Goal: Task Accomplishment & Management: Use online tool/utility

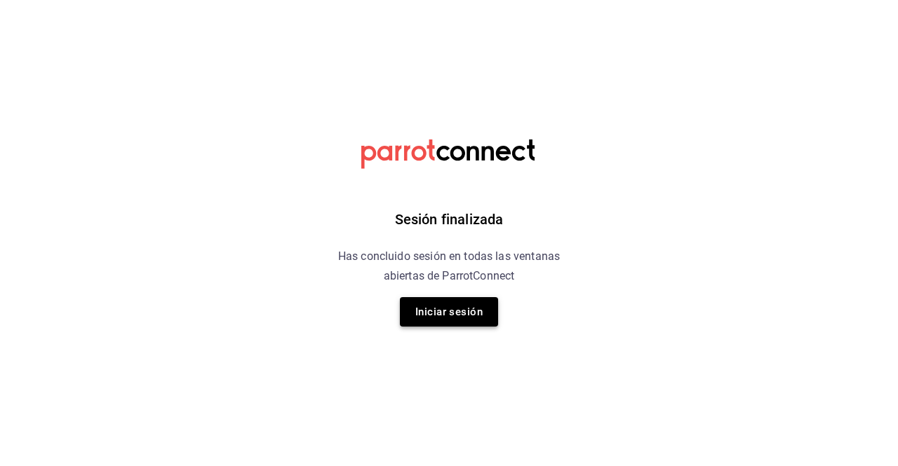
click at [475, 322] on button "Iniciar sesión" at bounding box center [449, 311] width 98 height 29
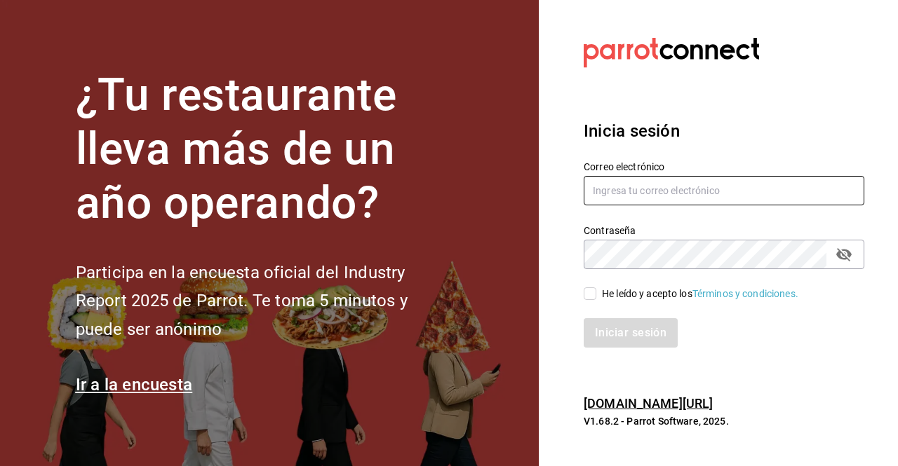
type input "BOTICA@GRUPOCOSTENO.COM"
click at [595, 291] on input "He leído y acepto los Términos y condiciones." at bounding box center [589, 294] width 13 height 13
checkbox input "true"
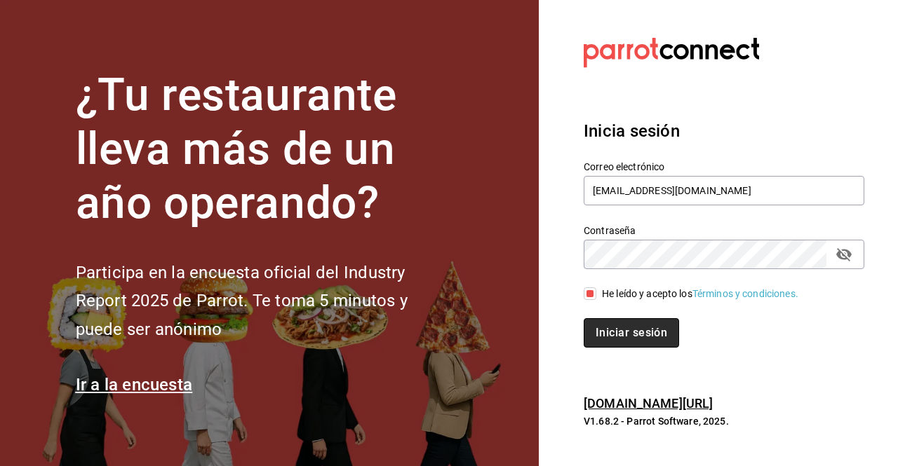
click at [610, 331] on button "Iniciar sesión" at bounding box center [630, 332] width 95 height 29
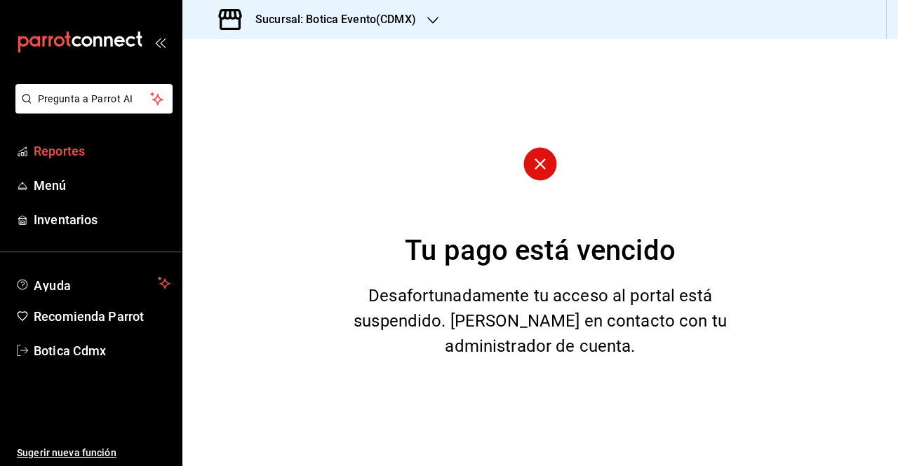
click at [74, 151] on span "Reportes" at bounding box center [102, 151] width 137 height 19
click at [429, 22] on icon "button" at bounding box center [432, 20] width 11 height 11
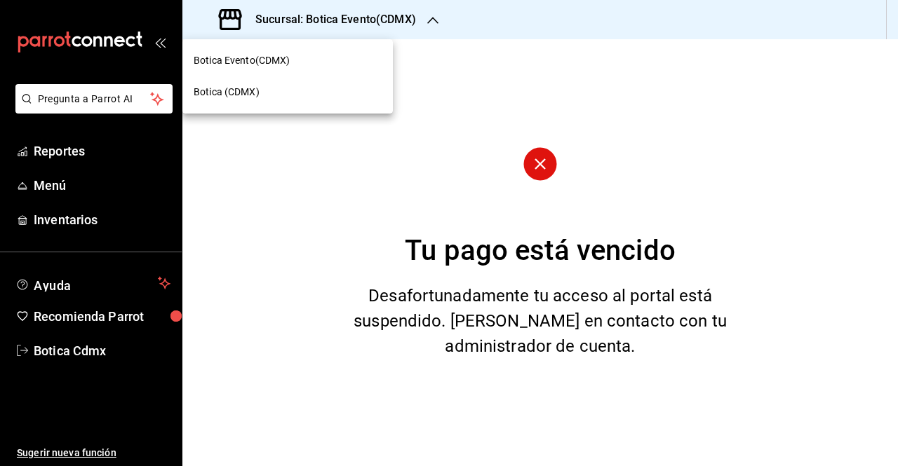
click at [254, 96] on span "Botica (CDMX)" at bounding box center [227, 92] width 66 height 15
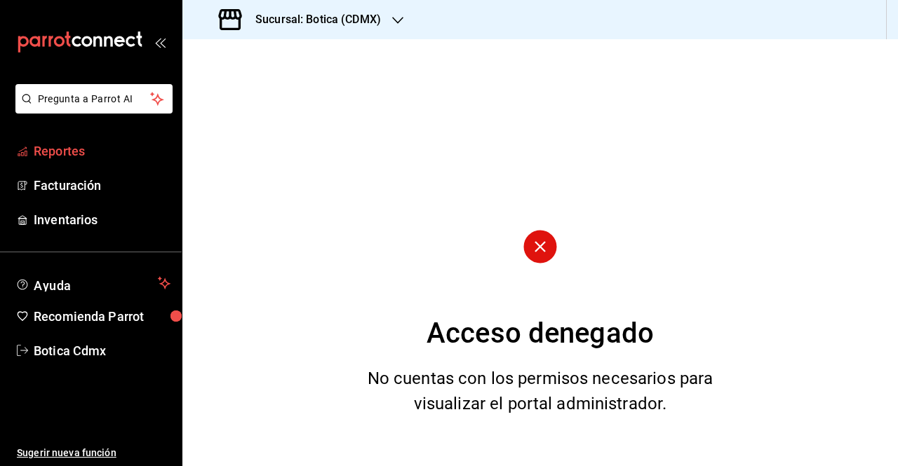
click at [58, 151] on span "Reportes" at bounding box center [102, 151] width 137 height 19
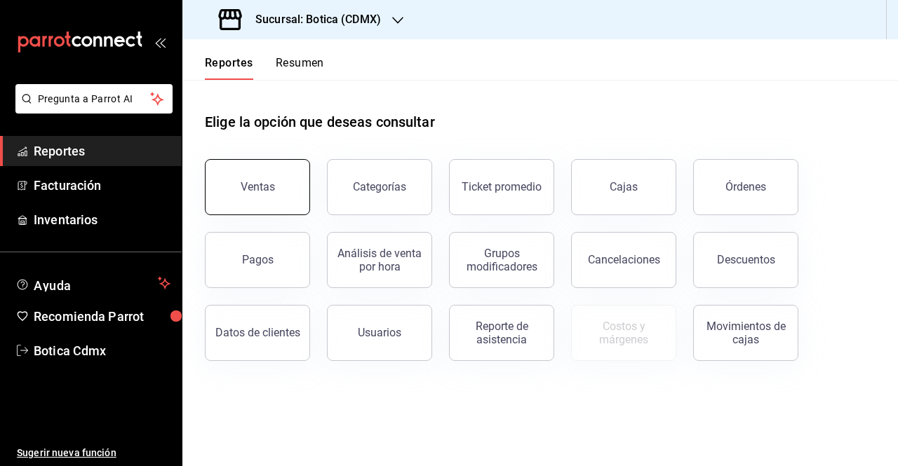
click at [265, 183] on div "Ventas" at bounding box center [258, 186] width 34 height 13
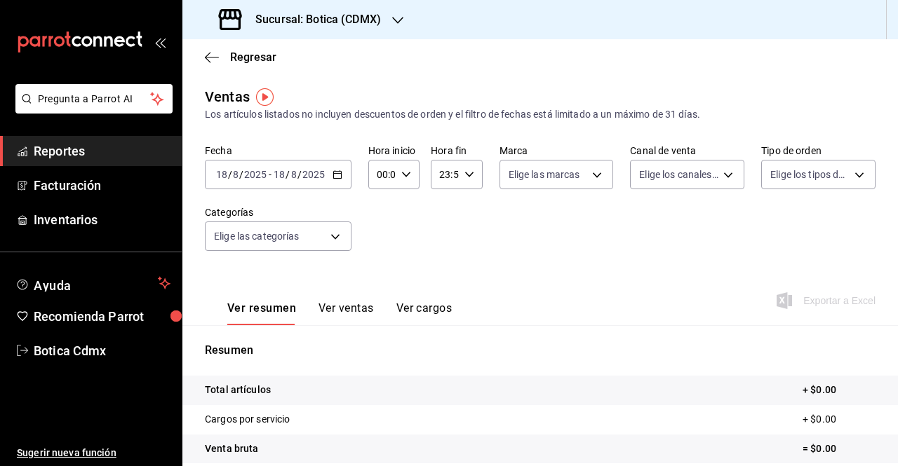
click at [337, 177] on icon "button" at bounding box center [337, 175] width 10 height 10
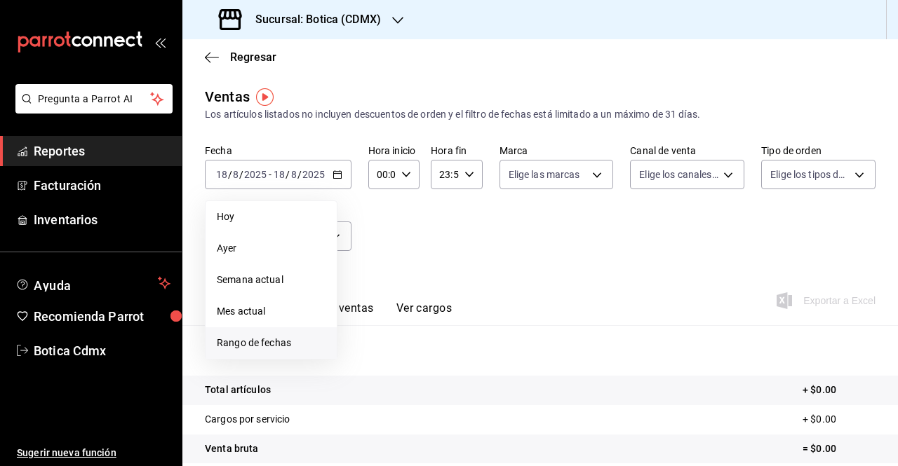
click at [247, 354] on li "Rango de fechas" at bounding box center [270, 343] width 131 height 32
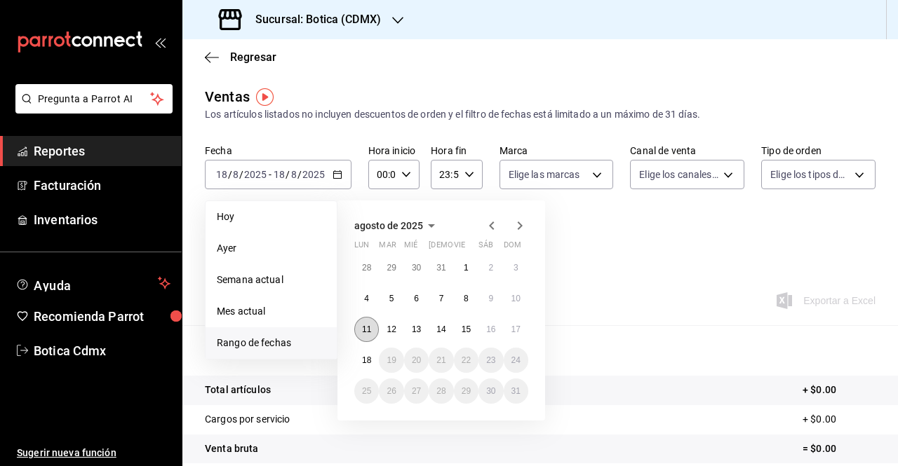
click at [367, 332] on abbr "11" at bounding box center [366, 330] width 9 height 10
click at [368, 361] on abbr "18" at bounding box center [366, 361] width 9 height 10
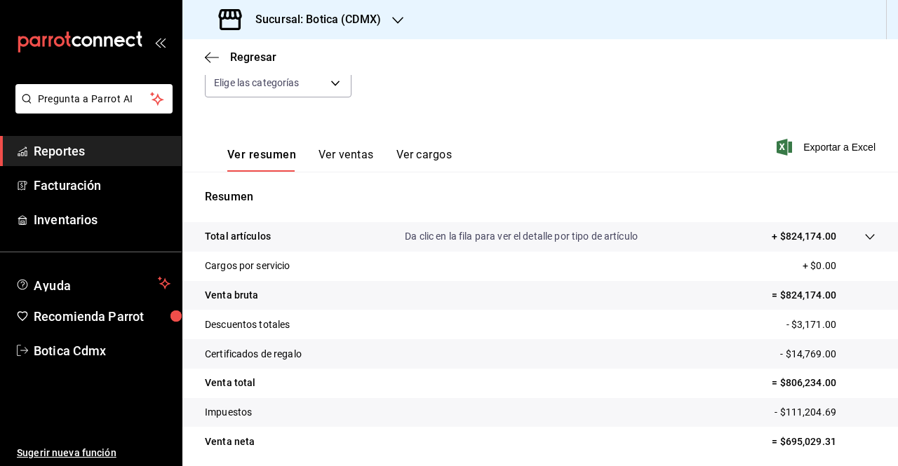
scroll to position [155, 0]
